Goal: Information Seeking & Learning: Check status

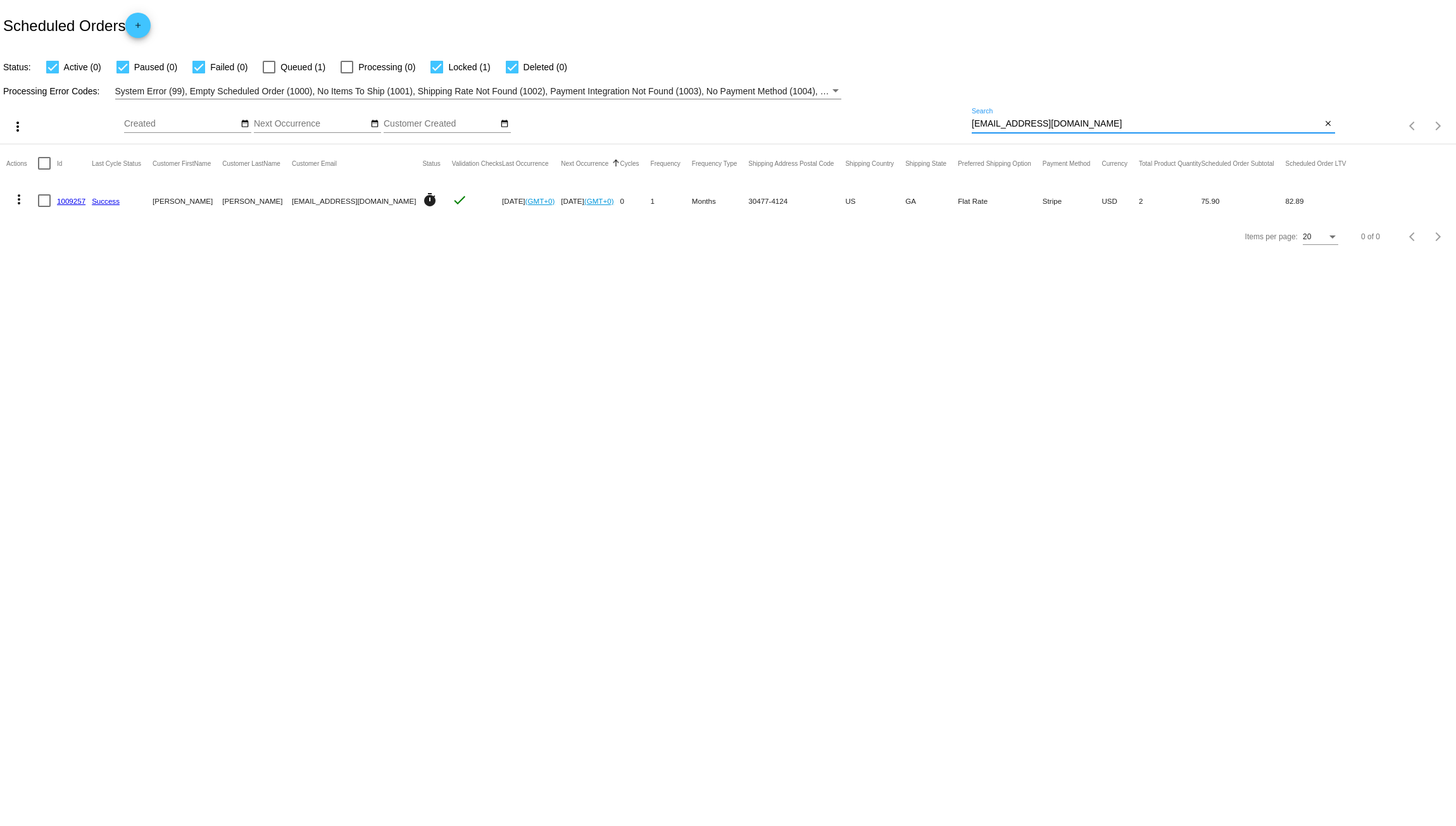
drag, startPoint x: 1085, startPoint y: 122, endPoint x: 724, endPoint y: 124, distance: 361.0
click at [724, 124] on div "more_vert Aug Jan Feb Mar [DATE]" at bounding box center [728, 121] width 1456 height 45
paste input "abmccoll@g"
type input "[EMAIL_ADDRESS][DOMAIN_NAME]"
click at [75, 203] on link "640858" at bounding box center [69, 201] width 25 height 9
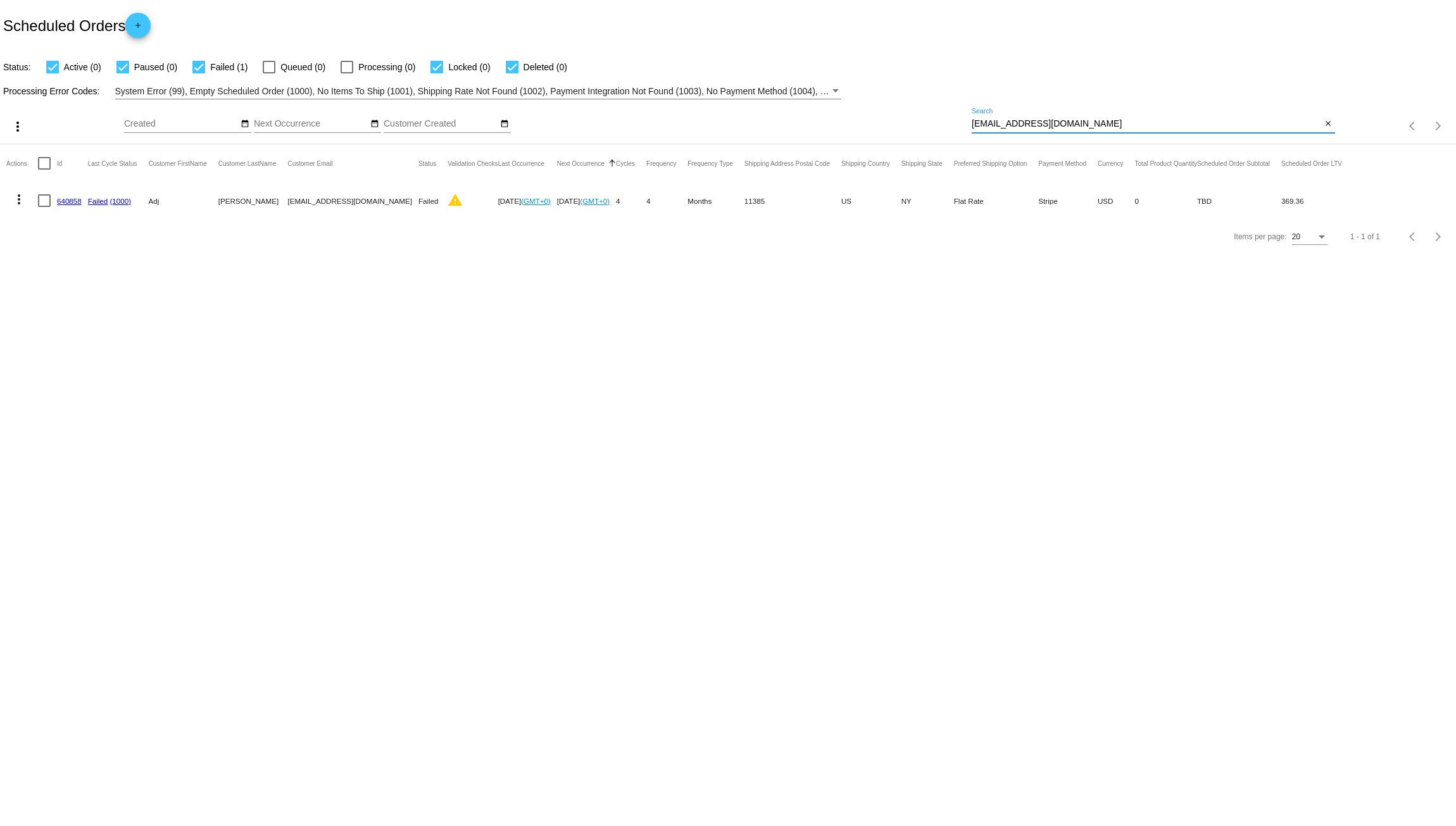
drag, startPoint x: 1067, startPoint y: 128, endPoint x: 897, endPoint y: 128, distance: 170.0
click at [897, 128] on div "more_vert Aug Jan Feb Mar [DATE]" at bounding box center [728, 121] width 1456 height 45
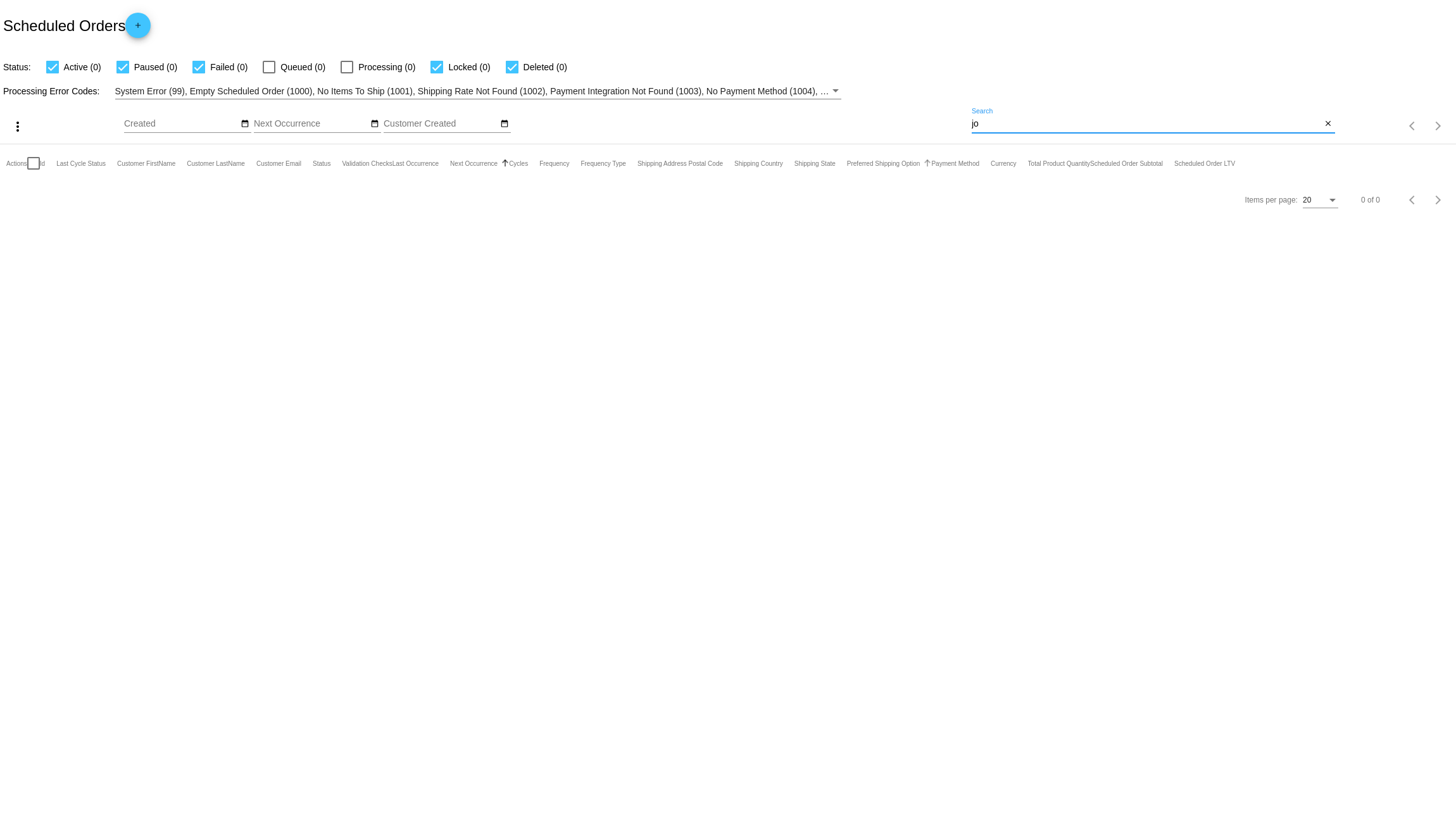
type input "j"
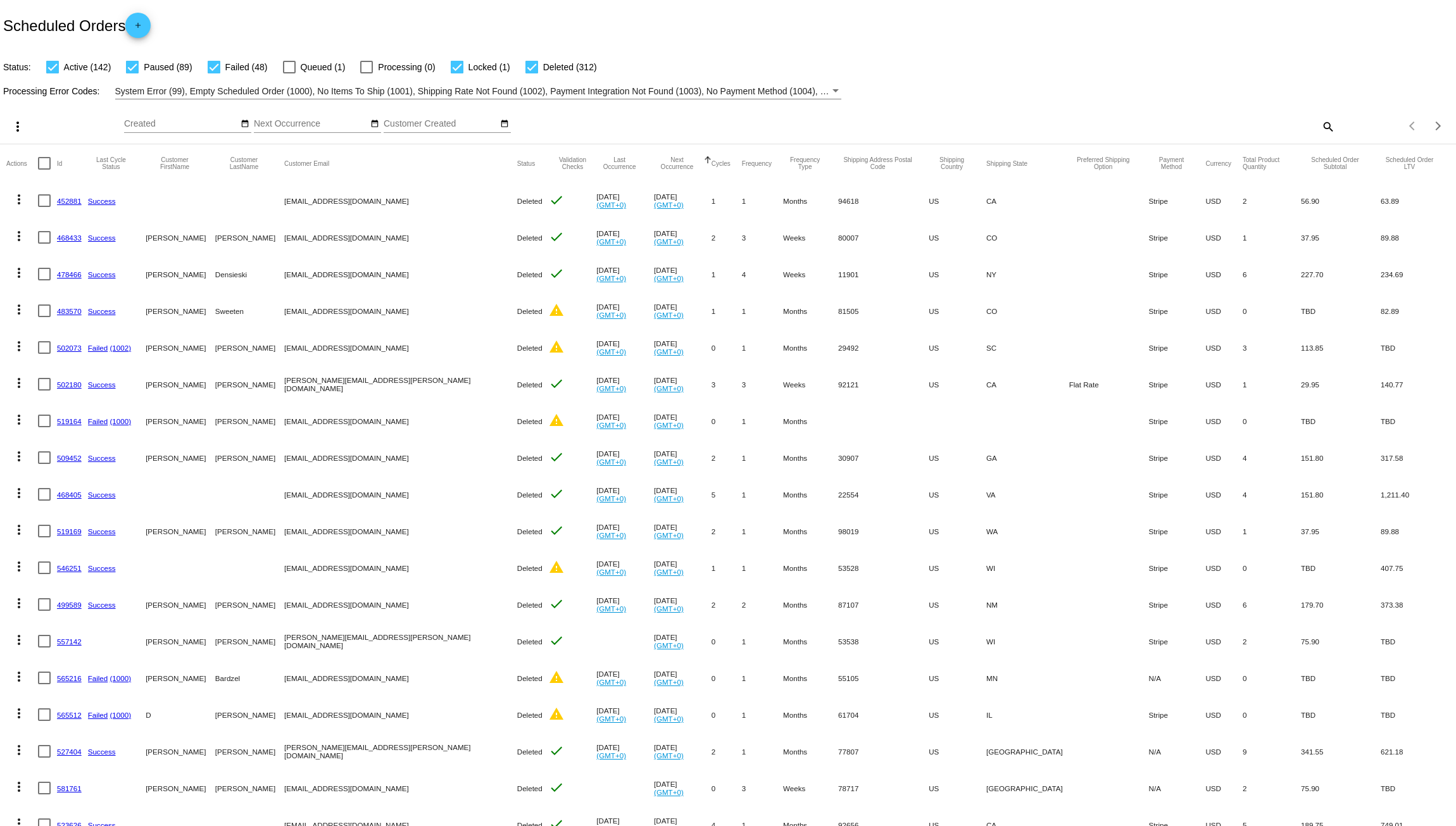
click at [68, 201] on link "452881" at bounding box center [69, 201] width 25 height 9
click at [527, 68] on div at bounding box center [532, 67] width 13 height 13
click at [531, 73] on input "Deleted (312)" at bounding box center [531, 73] width 1 height 1
checkbox input "false"
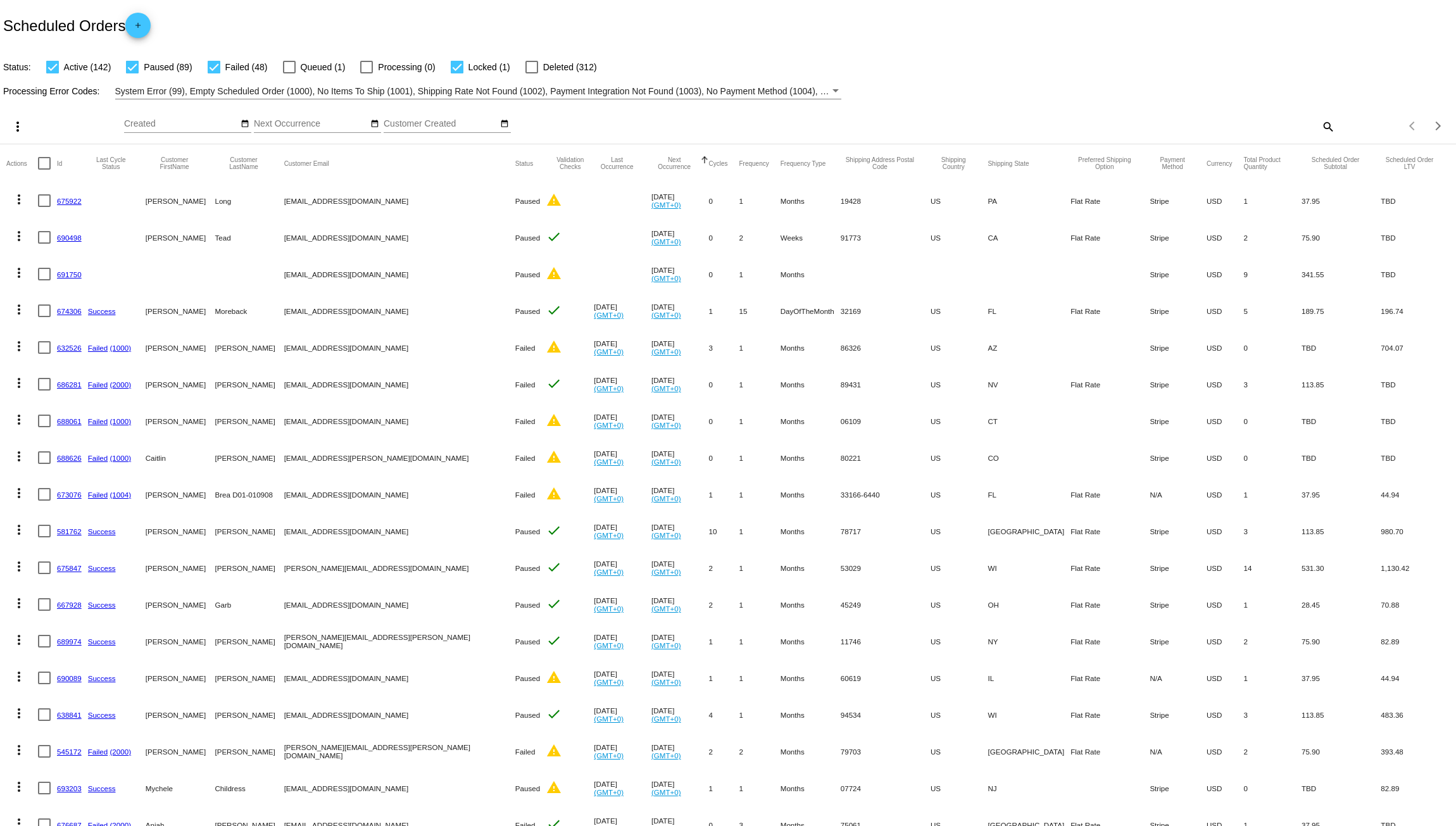
click at [63, 204] on link "675922" at bounding box center [69, 201] width 25 height 9
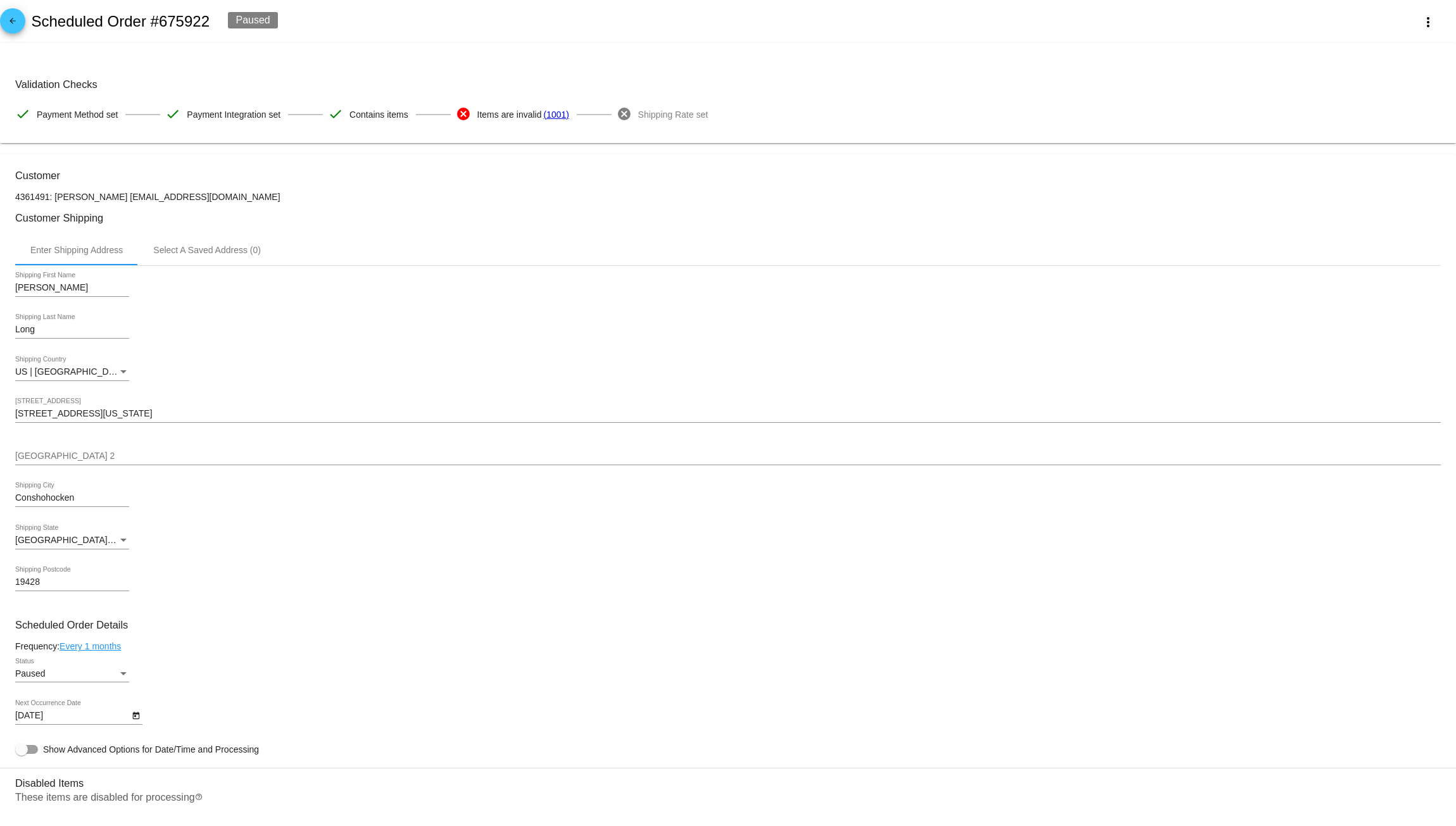
drag, startPoint x: 232, startPoint y: 201, endPoint x: 119, endPoint y: 201, distance: 113.0
click at [119, 201] on p "4361491: [PERSON_NAME] [EMAIL_ADDRESS][DOMAIN_NAME]" at bounding box center [728, 197] width 1426 height 10
copy p "[EMAIL_ADDRESS][DOMAIN_NAME]"
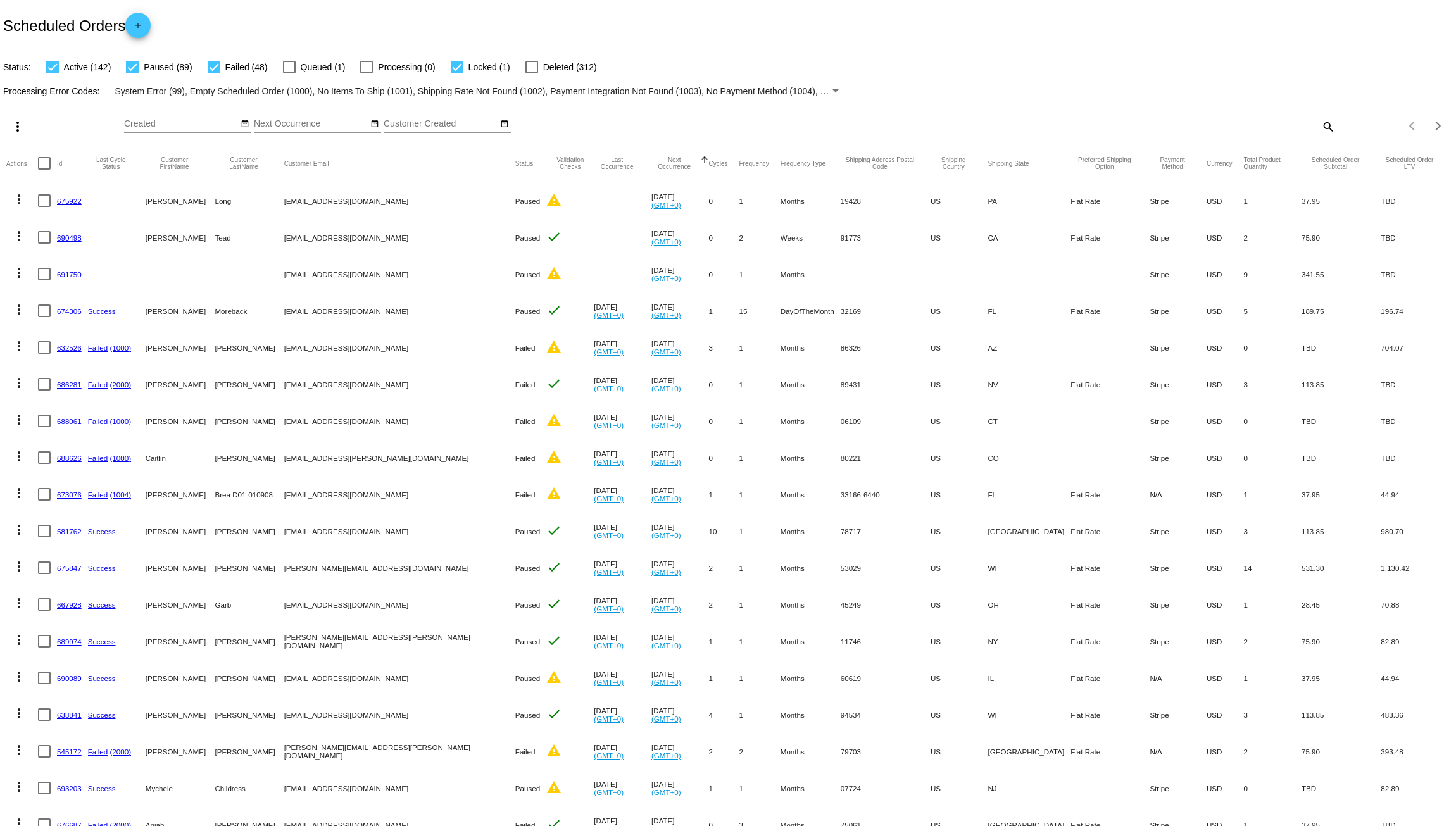
click at [1322, 126] on mat-icon "search" at bounding box center [1328, 126] width 15 height 20
click at [1012, 122] on input "Search" at bounding box center [1154, 124] width 364 height 10
paste input "[EMAIL_ADDRESS][DOMAIN_NAME]"
type input "[EMAIL_ADDRESS][DOMAIN_NAME]"
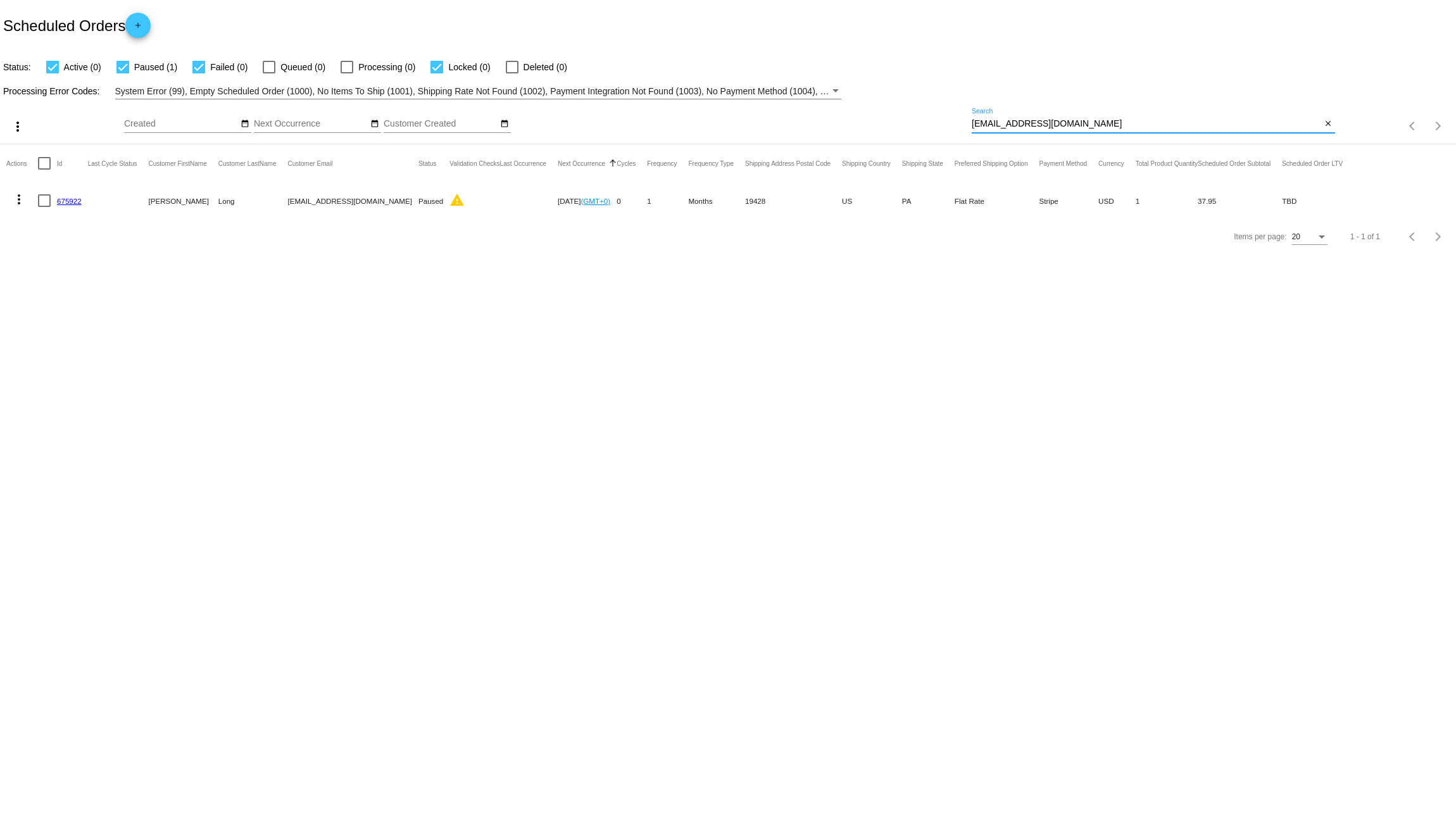
drag, startPoint x: 68, startPoint y: 197, endPoint x: 76, endPoint y: 197, distance: 8.0
click at [68, 197] on link "675922" at bounding box center [69, 201] width 25 height 9
drag, startPoint x: 840, startPoint y: 117, endPoint x: 800, endPoint y: 110, distance: 40.6
click at [813, 113] on div "more_vert Aug Jan Feb Mar [DATE]" at bounding box center [728, 121] width 1456 height 45
click at [429, 376] on body "Scheduled Orders add Status: Active (0) Paused (1) Failed (0) Queued (0) Proces…" at bounding box center [728, 413] width 1456 height 826
